Goal: Transaction & Acquisition: Obtain resource

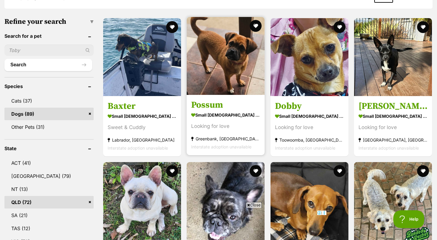
scroll to position [175, 0]
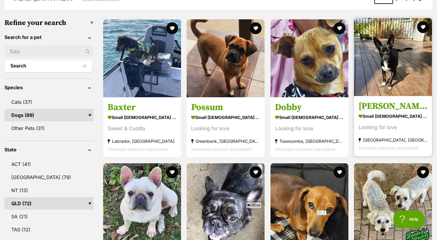
click at [388, 80] on img at bounding box center [393, 57] width 78 height 78
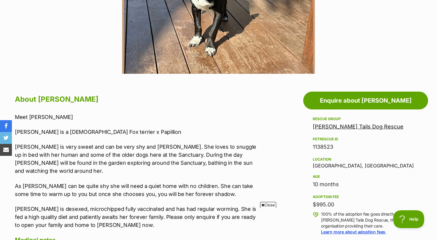
scroll to position [30, 0]
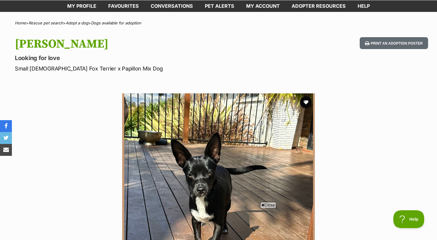
click at [268, 203] on span "Close" at bounding box center [268, 205] width 16 height 6
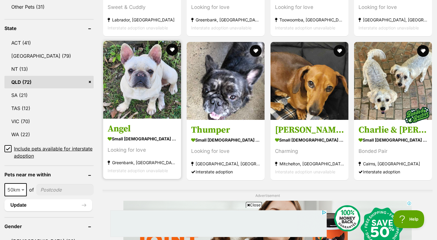
click at [131, 91] on img at bounding box center [142, 80] width 78 height 78
